Goal: Task Accomplishment & Management: Use online tool/utility

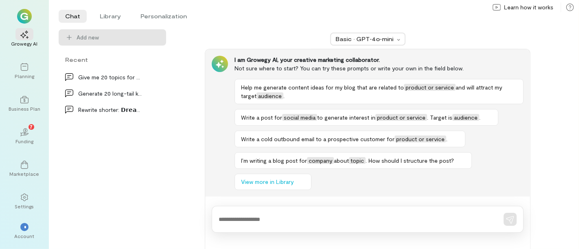
click at [61, 148] on div "Give me 20 topics for post ideas, the drection is… Generate 20 long-tail keywor…" at bounding box center [112, 159] width 111 height 180
click at [25, 224] on div "*" at bounding box center [24, 227] width 8 height 8
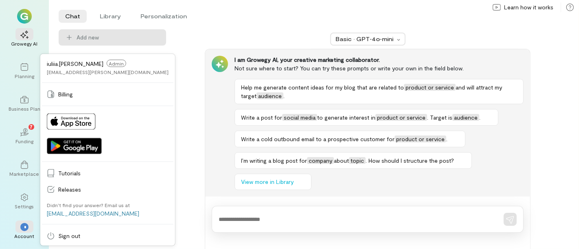
click at [85, 83] on div at bounding box center [107, 83] width 131 height 0
drag, startPoint x: 107, startPoint y: 75, endPoint x: 44, endPoint y: 74, distance: 63.1
click at [44, 74] on div "iuliia.[PERSON_NAME] Admin [EMAIL_ADDRESS][PERSON_NAME][DOMAIN_NAME]" at bounding box center [107, 68] width 131 height 24
copy div "[EMAIL_ADDRESS][PERSON_NAME][DOMAIN_NAME]"
click at [208, 12] on ul "Chat Library Personalization" at bounding box center [309, 16] width 501 height 13
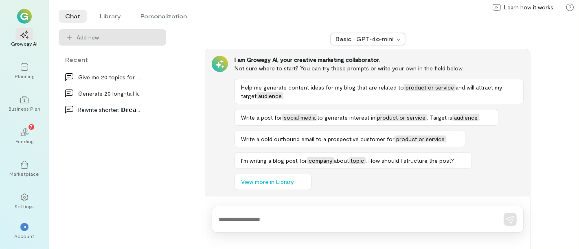
click at [25, 12] on img at bounding box center [24, 16] width 15 height 15
click at [25, 16] on img at bounding box center [24, 16] width 15 height 15
click at [498, 6] on icon at bounding box center [496, 7] width 8 height 7
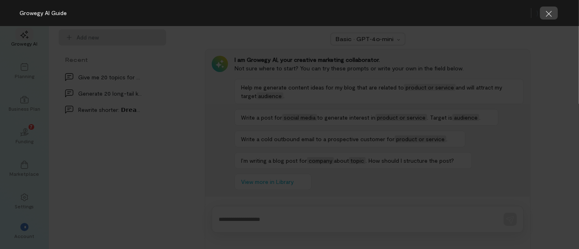
click at [552, 11] on icon "button" at bounding box center [549, 14] width 8 height 8
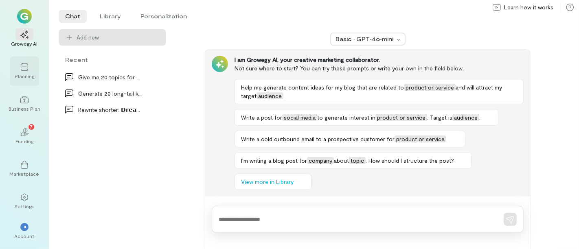
click at [21, 69] on icon at bounding box center [24, 67] width 7 height 8
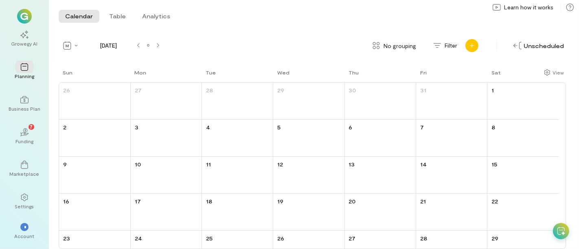
click at [471, 46] on icon "Add new" at bounding box center [472, 46] width 4 height 4
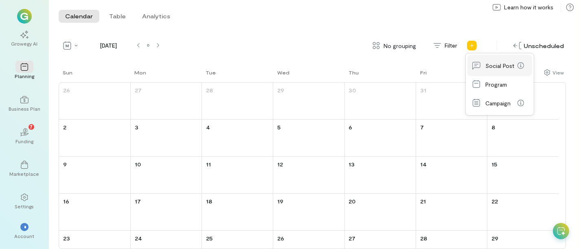
click at [494, 68] on link "Social Post" at bounding box center [499, 65] width 65 height 21
